Goal: Task Accomplishment & Management: Use online tool/utility

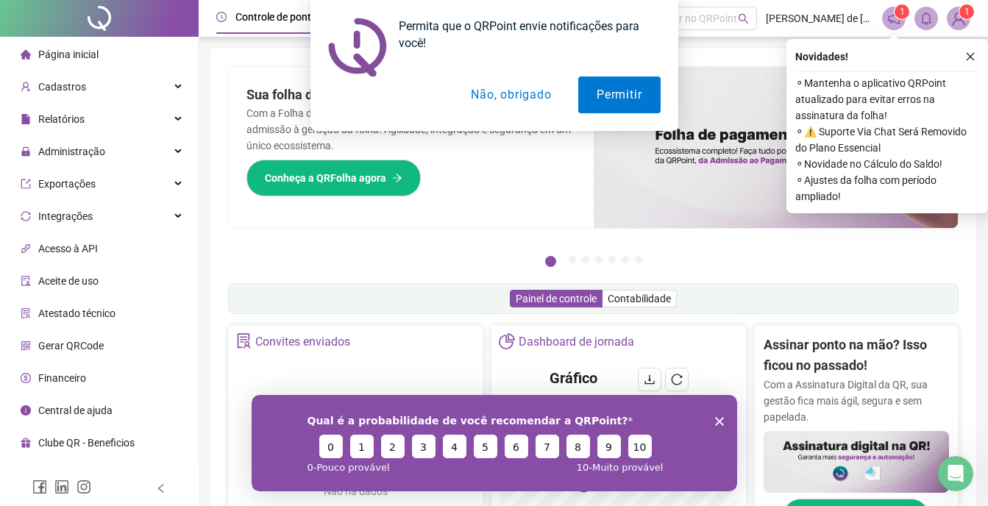
click at [486, 92] on button "Não, obrigado" at bounding box center [510, 95] width 117 height 37
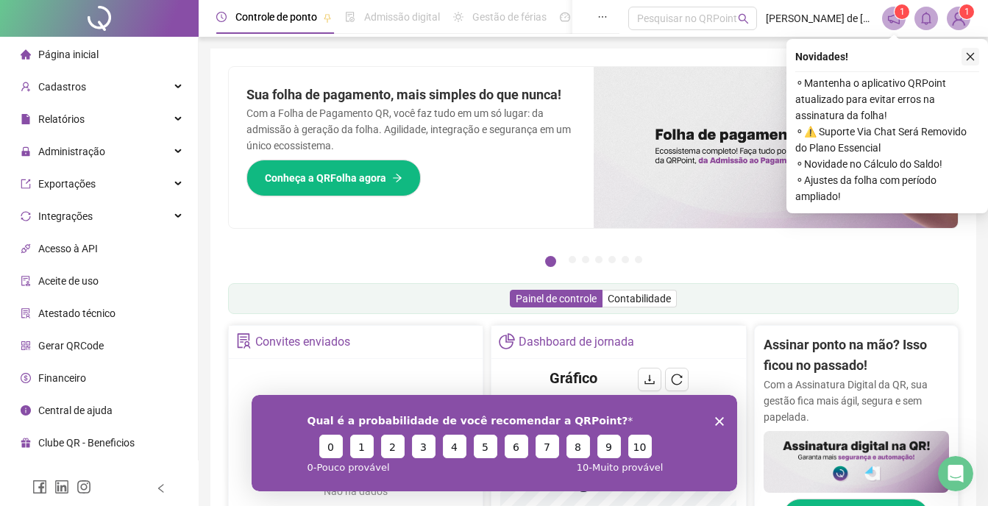
click at [969, 54] on icon "close" at bounding box center [970, 56] width 10 height 10
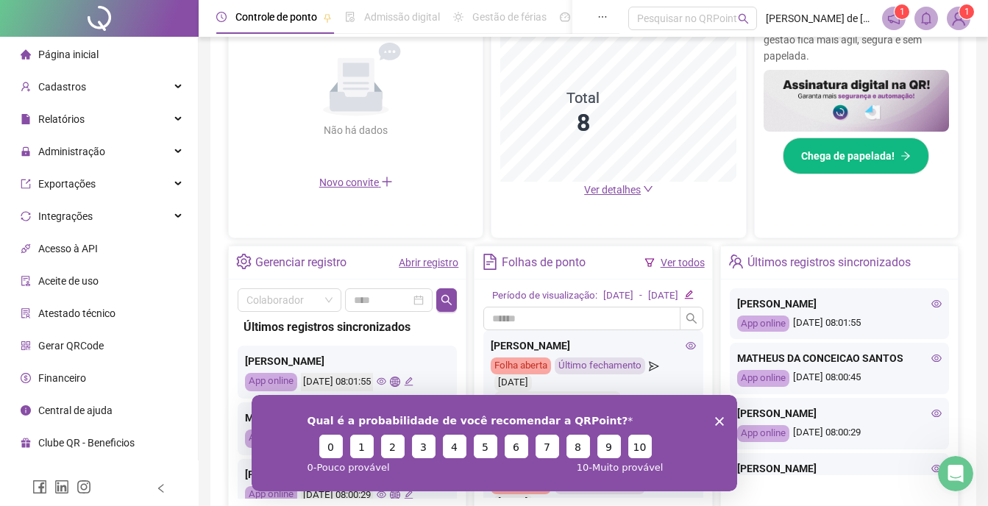
scroll to position [441, 0]
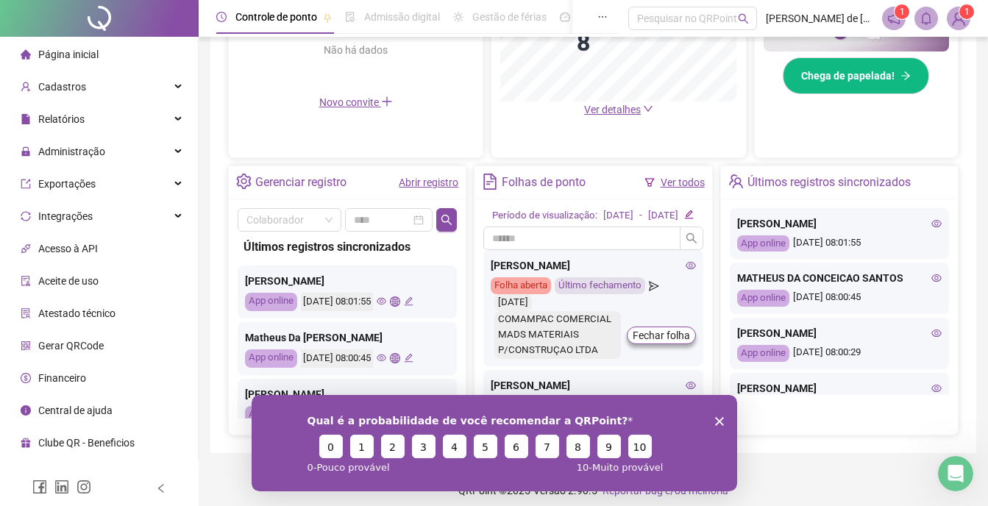
drag, startPoint x: 719, startPoint y: 419, endPoint x: 627, endPoint y: 718, distance: 313.2
click at [719, 419] on icon "Encerrar pesquisa" at bounding box center [718, 420] width 9 height 9
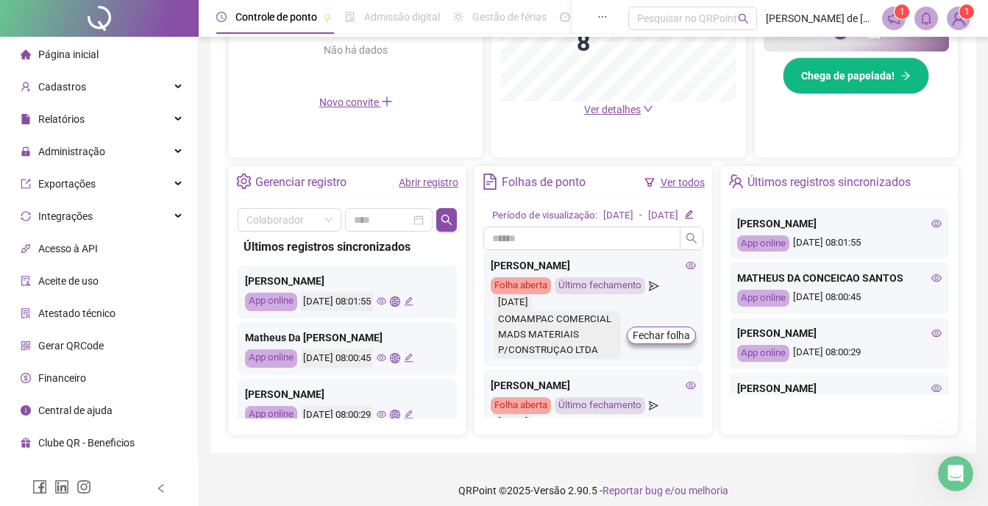
click at [520, 180] on div "Folhas de ponto" at bounding box center [544, 182] width 84 height 25
click at [672, 185] on link "Ver todos" at bounding box center [683, 183] width 44 height 12
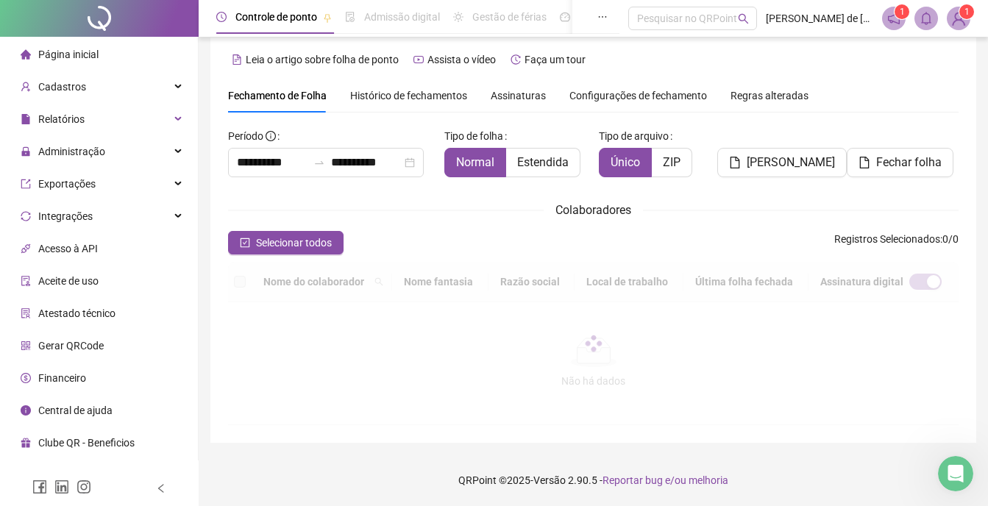
scroll to position [49, 0]
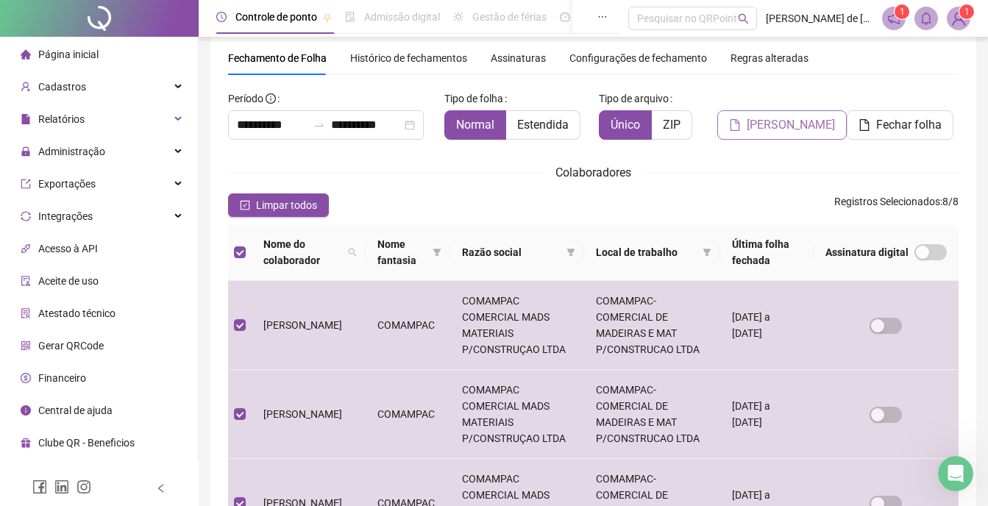
click at [797, 130] on span "[PERSON_NAME]" at bounding box center [791, 125] width 88 height 18
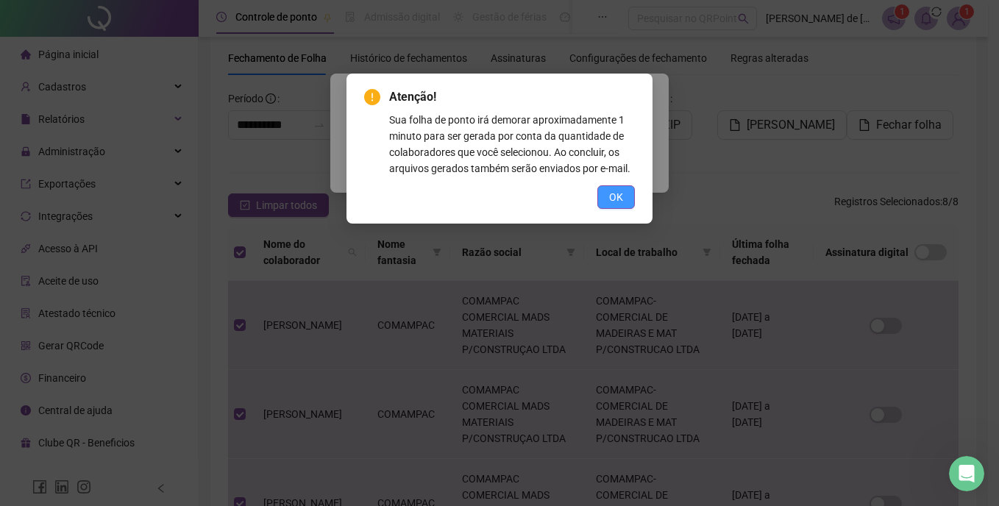
click at [610, 196] on span "OK" at bounding box center [616, 197] width 14 height 16
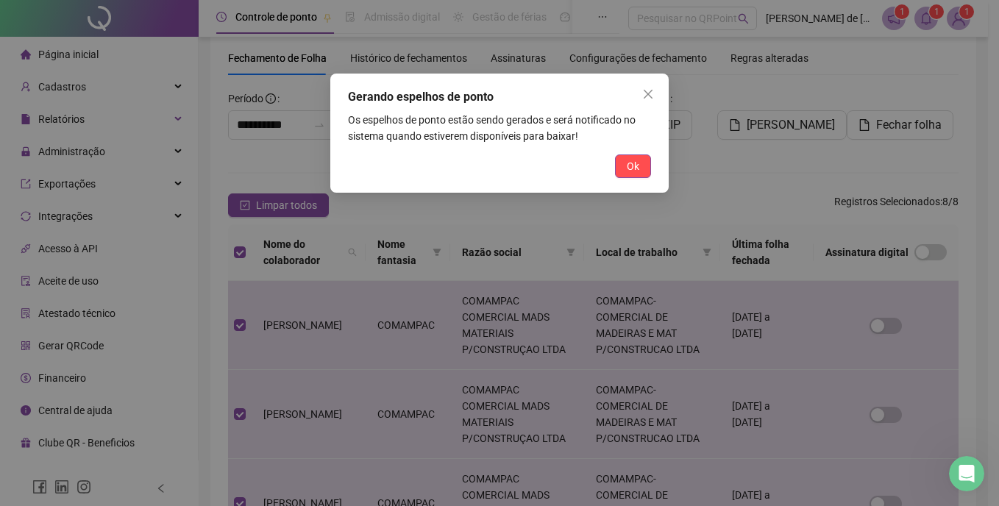
drag, startPoint x: 629, startPoint y: 169, endPoint x: 702, endPoint y: 166, distance: 72.9
click at [628, 170] on span "Ok" at bounding box center [633, 166] width 13 height 16
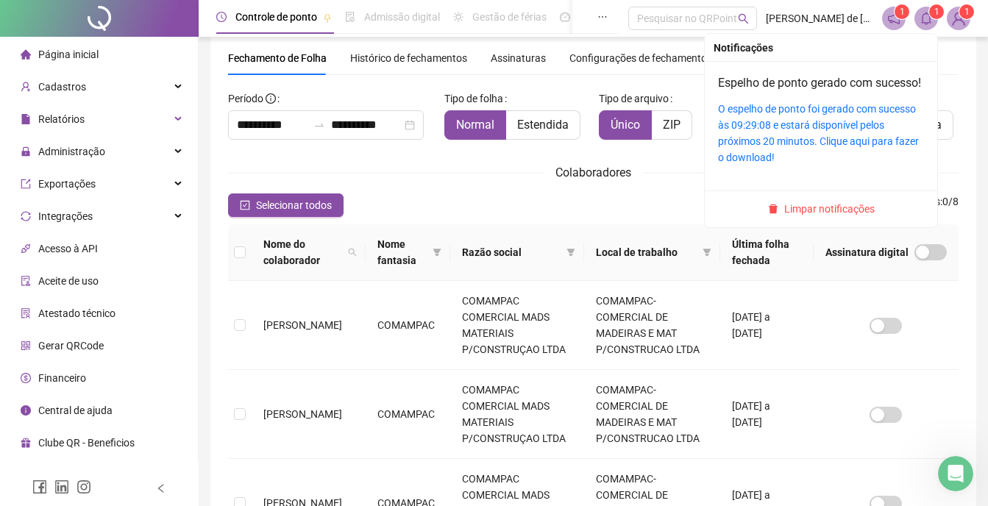
click at [925, 9] on span at bounding box center [926, 19] width 24 height 24
click at [926, 18] on icon "bell" at bounding box center [926, 18] width 13 height 13
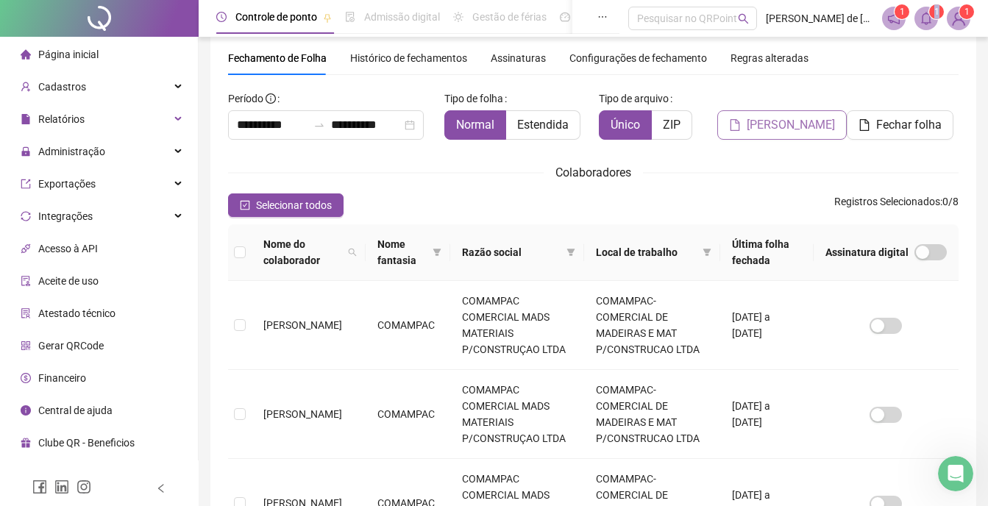
click at [808, 124] on span "[PERSON_NAME]" at bounding box center [791, 125] width 88 height 18
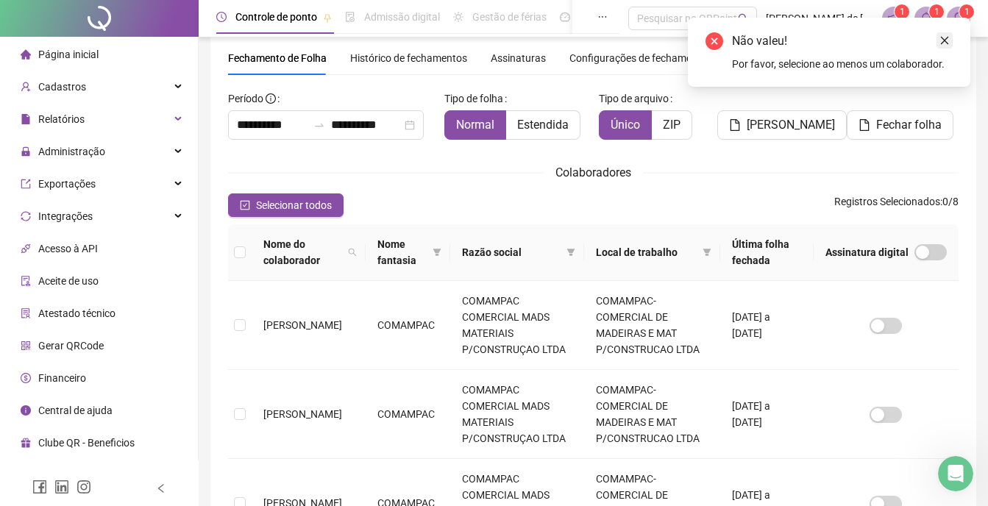
click at [944, 40] on icon "close" at bounding box center [945, 41] width 8 height 8
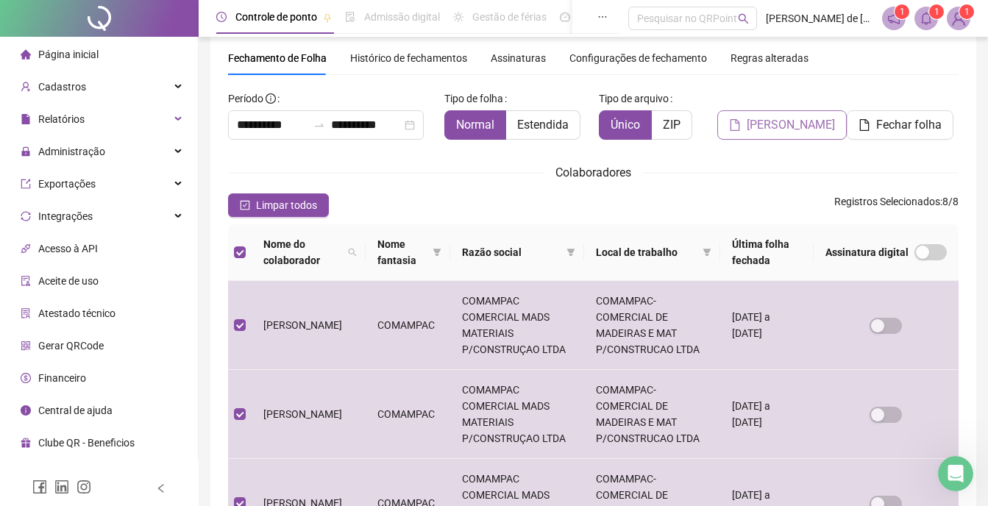
click at [794, 123] on span "[PERSON_NAME]" at bounding box center [791, 125] width 88 height 18
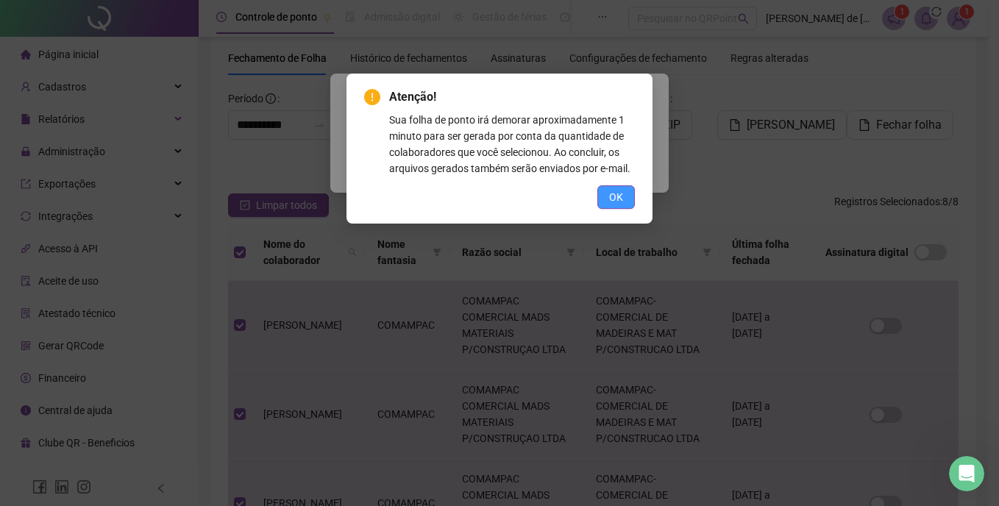
click at [597, 195] on button "OK" at bounding box center [616, 197] width 38 height 24
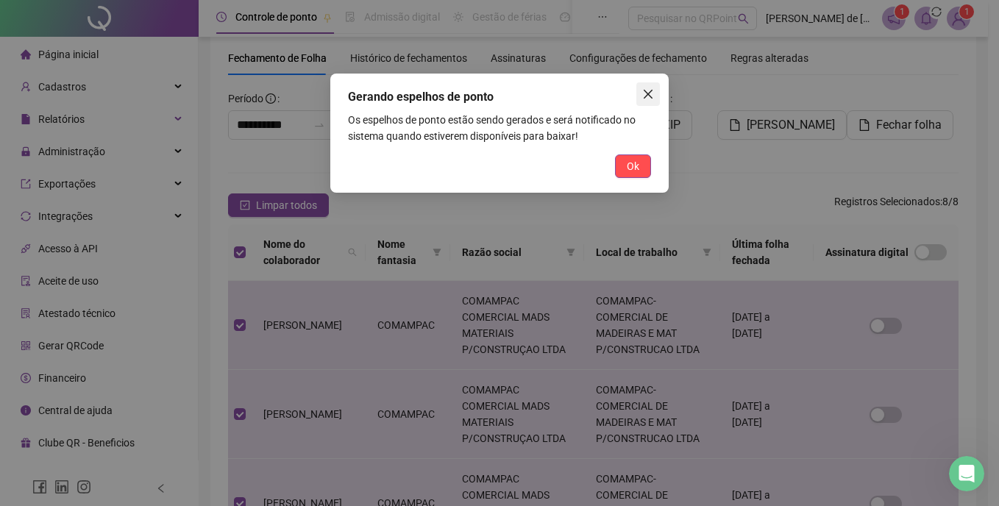
click at [644, 95] on icon "close" at bounding box center [648, 94] width 12 height 12
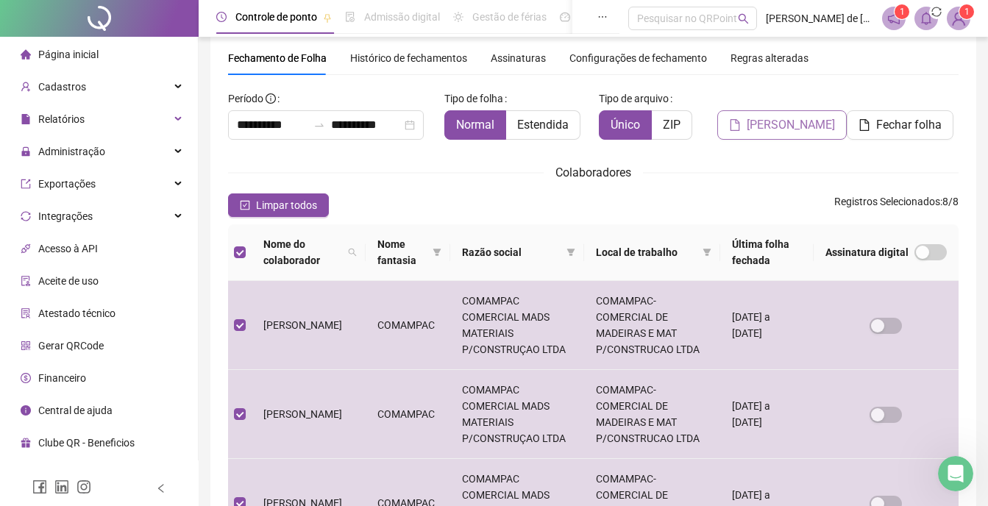
click at [794, 118] on span "[PERSON_NAME]" at bounding box center [791, 125] width 88 height 18
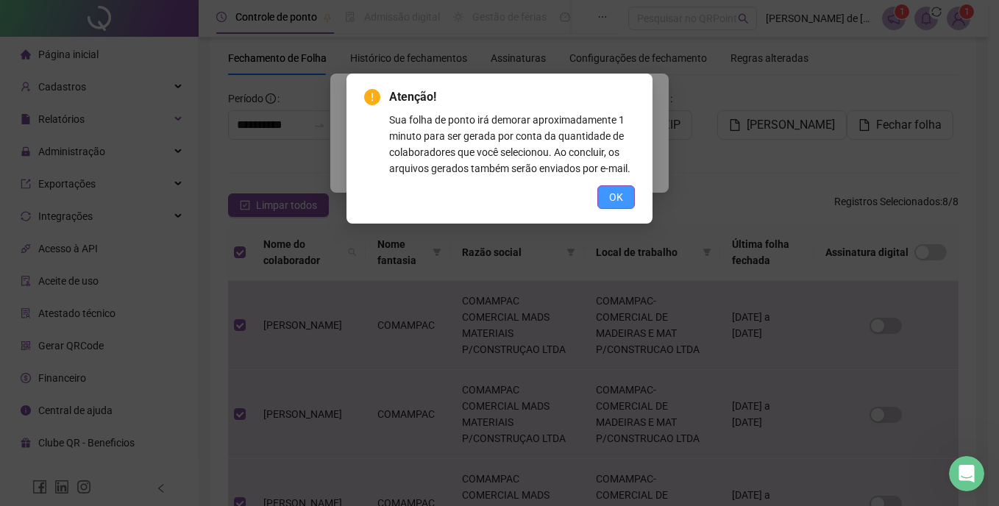
click at [600, 202] on button "OK" at bounding box center [616, 197] width 38 height 24
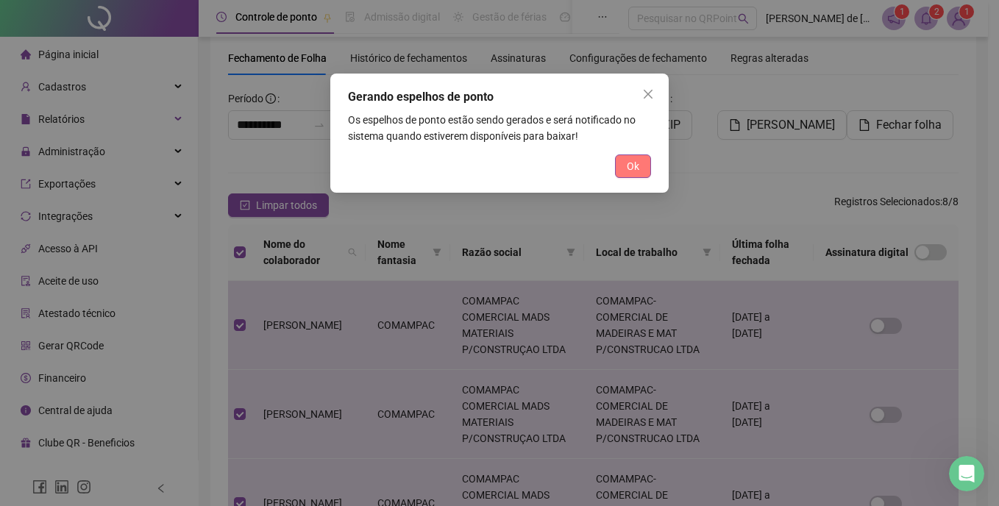
click at [635, 162] on span "Ok" at bounding box center [633, 166] width 13 height 16
